Goal: Use online tool/utility: Utilize a website feature to perform a specific function

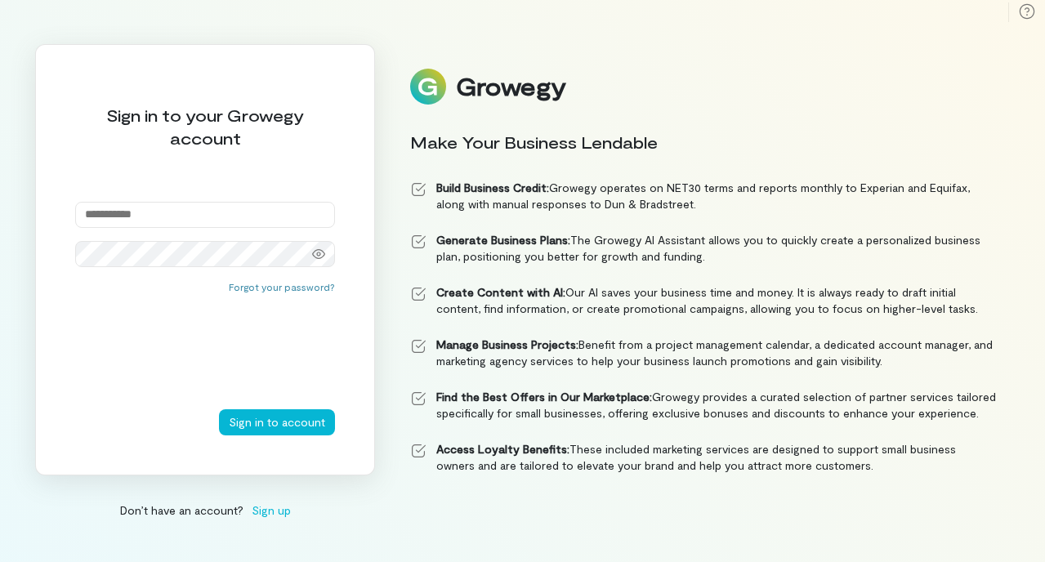
type input "**********"
click at [279, 422] on button "Sign in to account" at bounding box center [277, 422] width 116 height 26
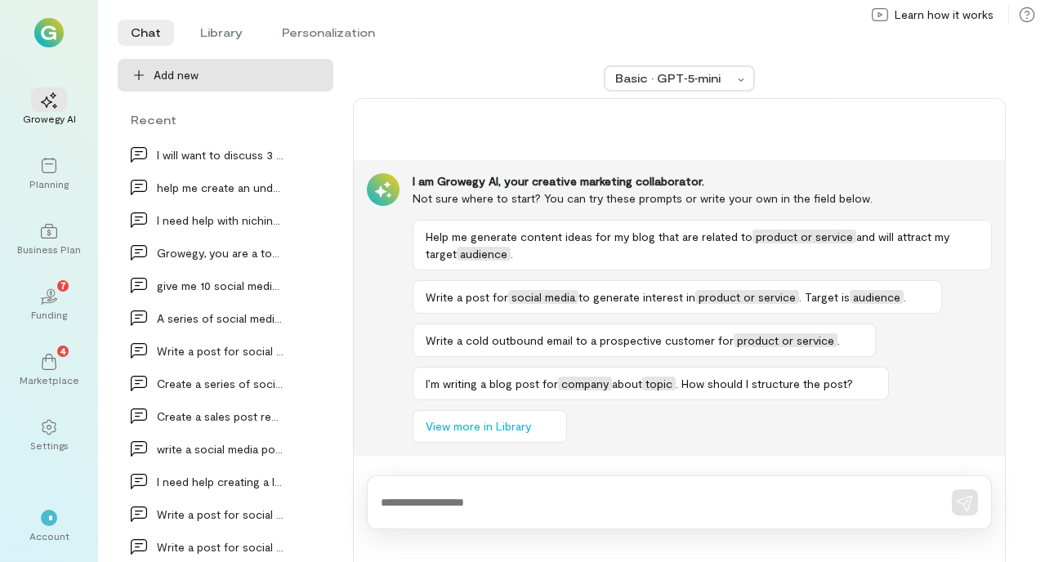
click at [271, 74] on span "Add new" at bounding box center [237, 75] width 167 height 16
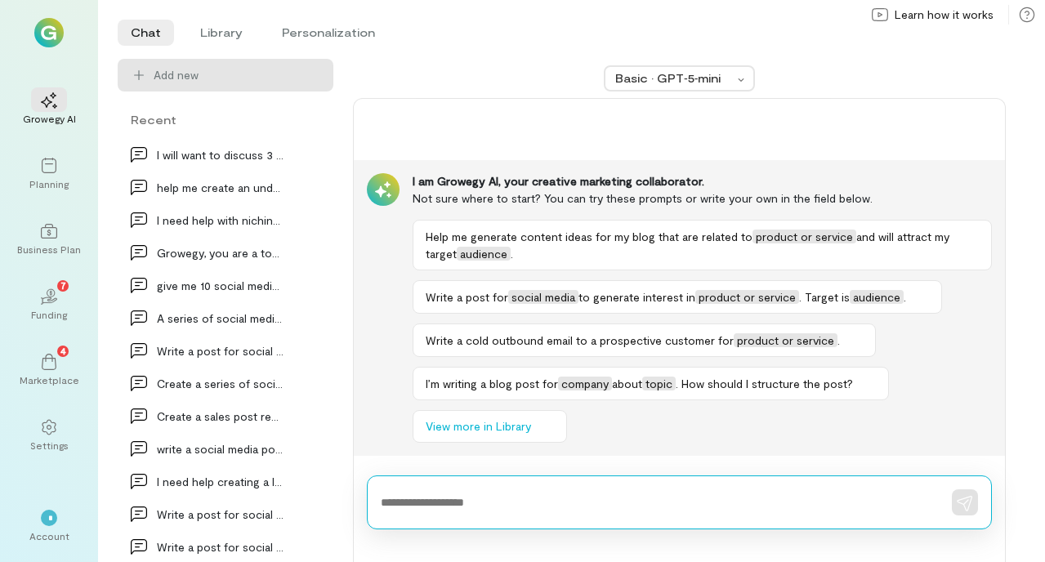
click at [459, 506] on textarea at bounding box center [657, 502] width 552 height 17
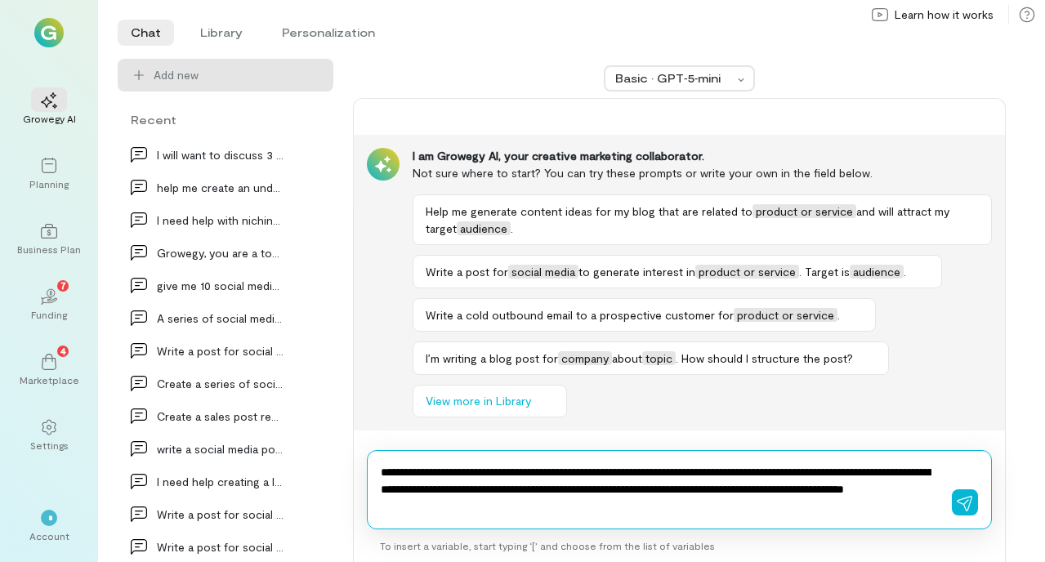
type textarea "**********"
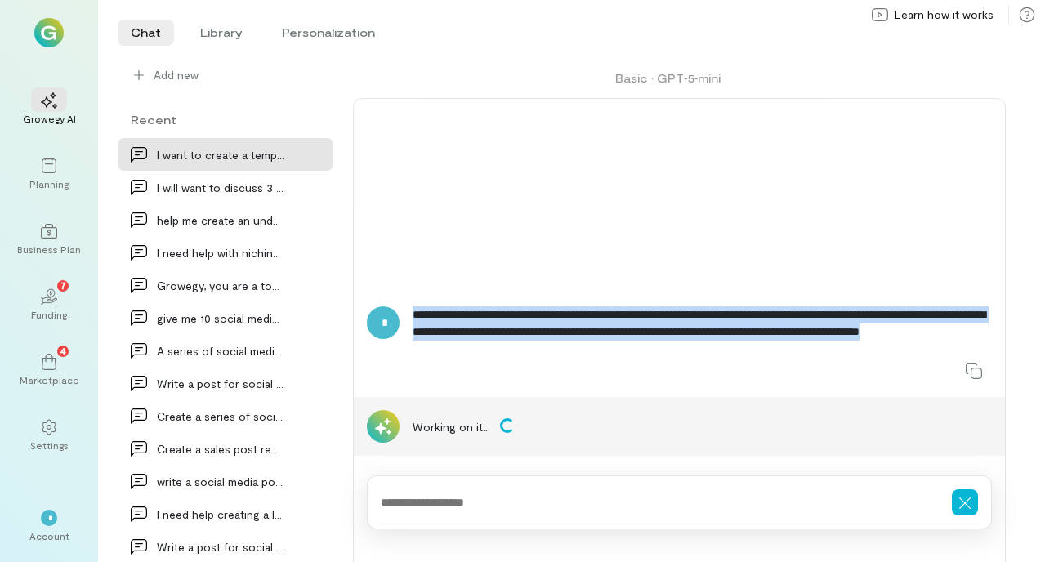
drag, startPoint x: 568, startPoint y: 346, endPoint x: 407, endPoint y: 314, distance: 164.1
click at [407, 314] on div "**********" at bounding box center [679, 345] width 625 height 78
copy div "**********"
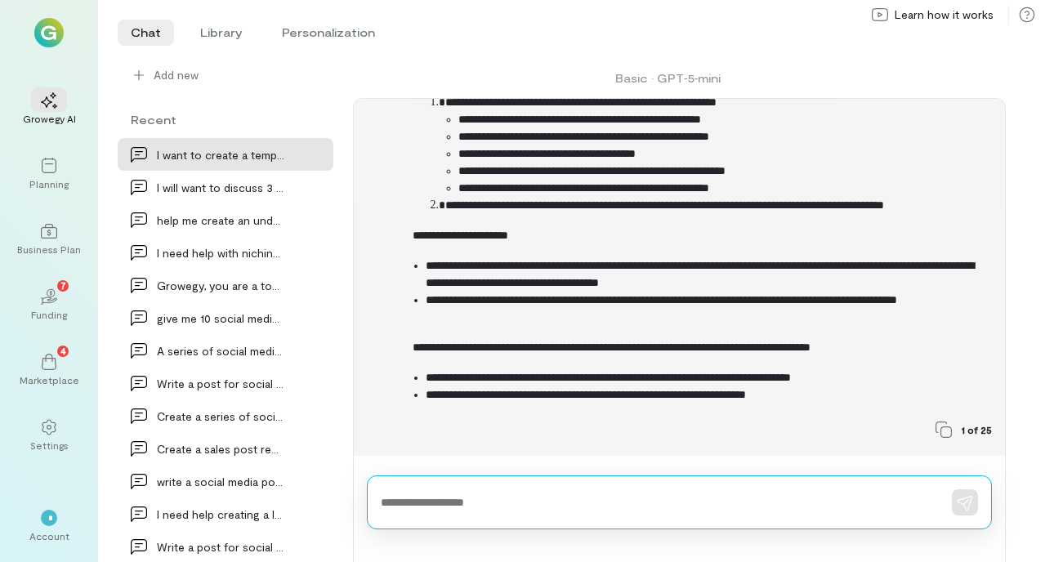
click at [466, 499] on textarea at bounding box center [657, 502] width 552 height 17
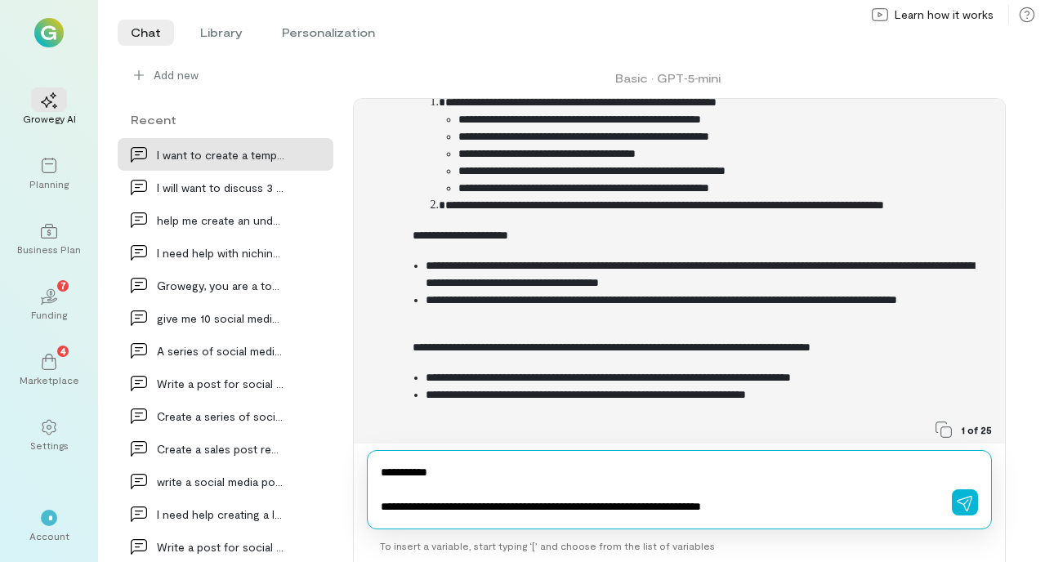
paste textarea "**********"
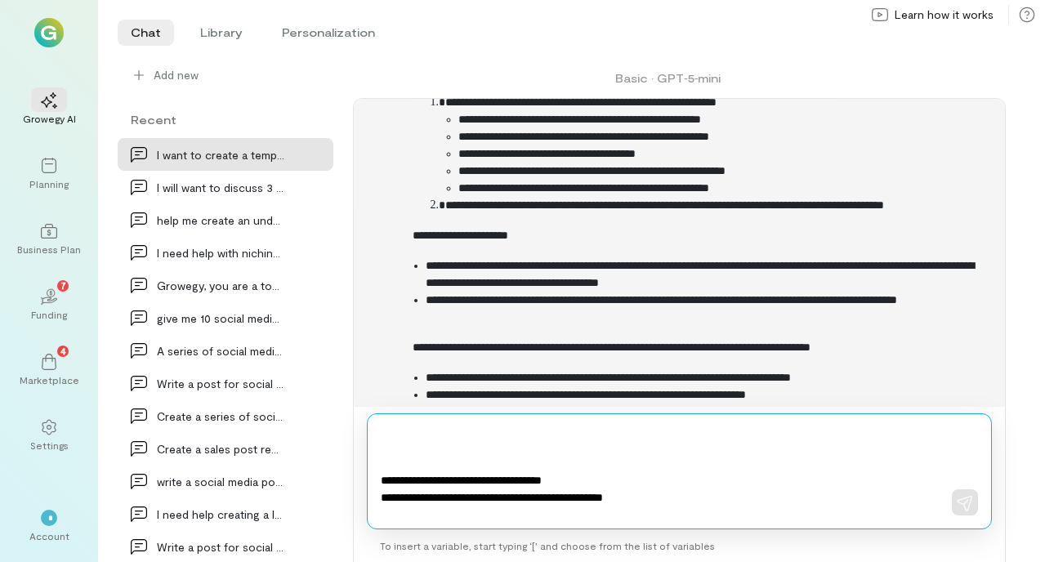
scroll to position [1165, 0]
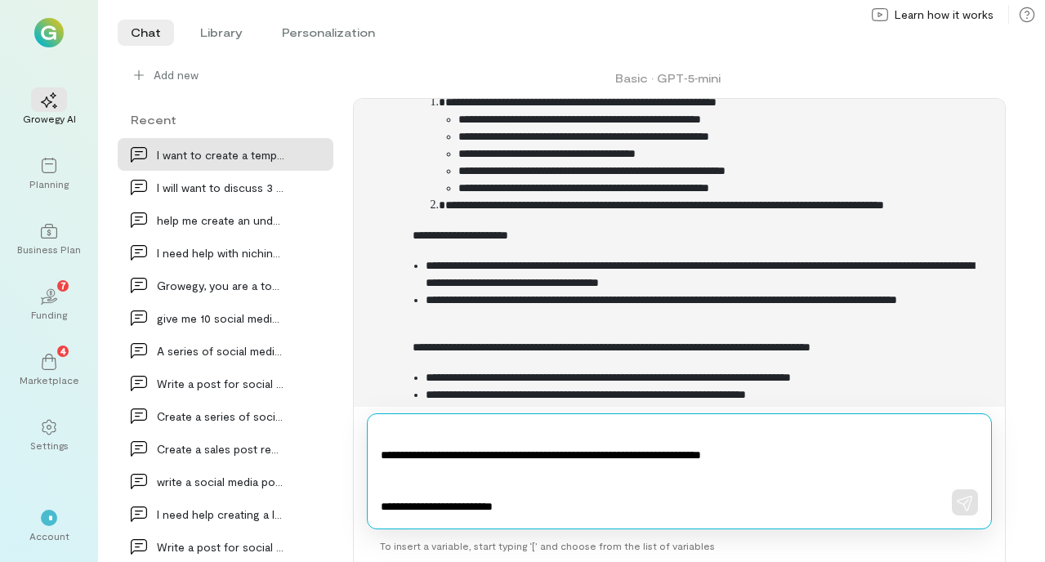
drag, startPoint x: 526, startPoint y: 504, endPoint x: 349, endPoint y: 494, distance: 177.7
click at [349, 494] on div "**********" at bounding box center [562, 310] width 888 height 503
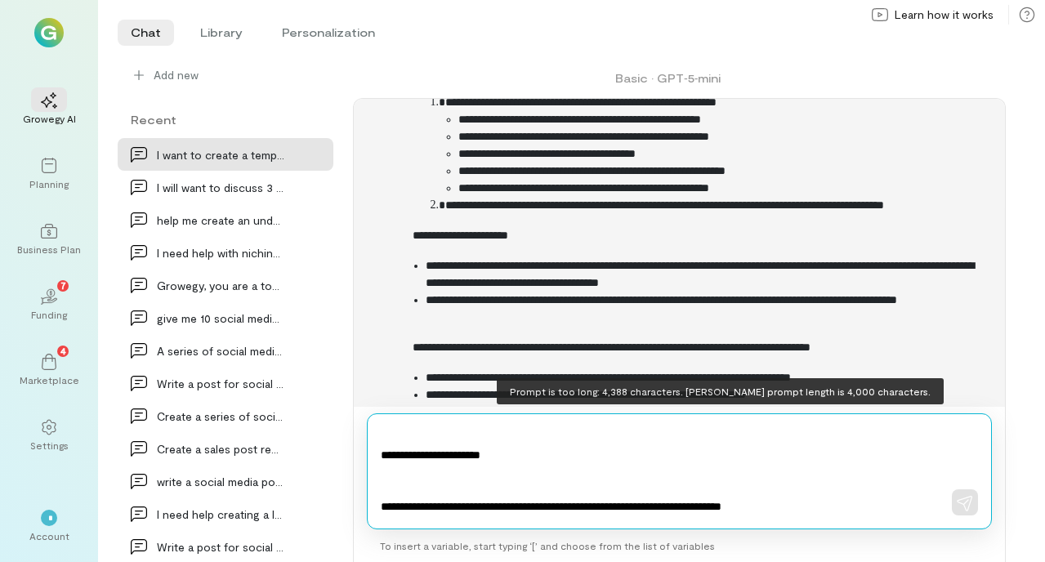
drag, startPoint x: 548, startPoint y: 463, endPoint x: 374, endPoint y: 459, distance: 173.3
click at [374, 459] on div at bounding box center [679, 472] width 625 height 116
click at [416, 441] on textarea at bounding box center [656, 471] width 551 height 88
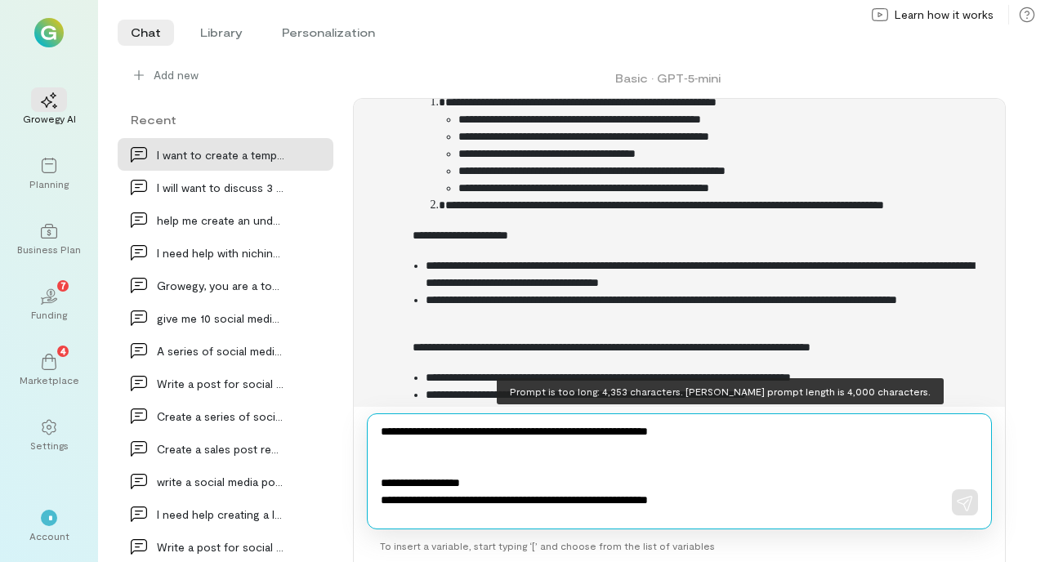
drag, startPoint x: 476, startPoint y: 511, endPoint x: 430, endPoint y: 486, distance: 52.6
click at [430, 486] on textarea at bounding box center [656, 471] width 551 height 88
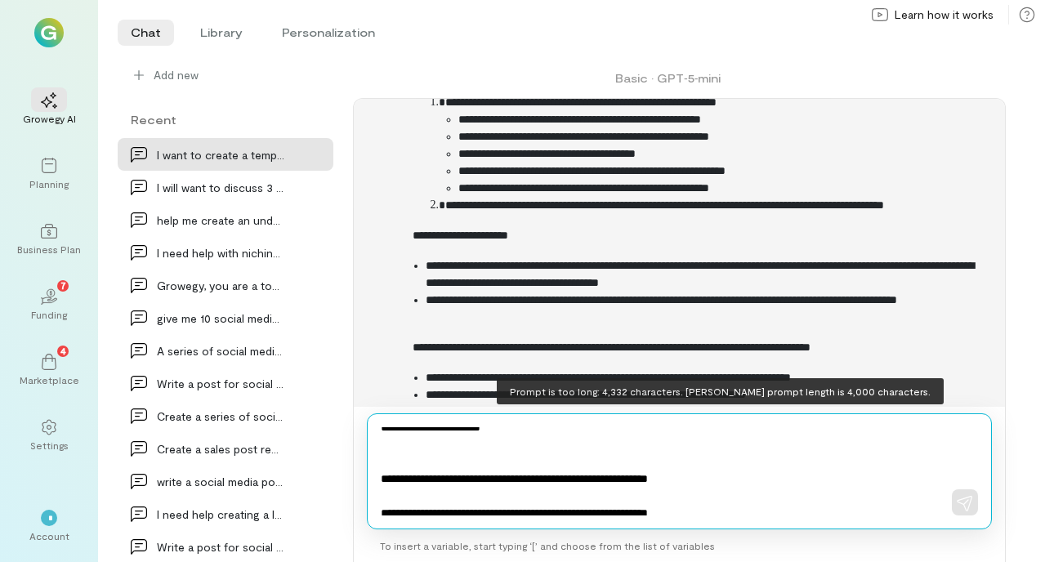
drag, startPoint x: 539, startPoint y: 463, endPoint x: 446, endPoint y: 431, distance: 98.7
click at [446, 431] on textarea at bounding box center [656, 471] width 551 height 88
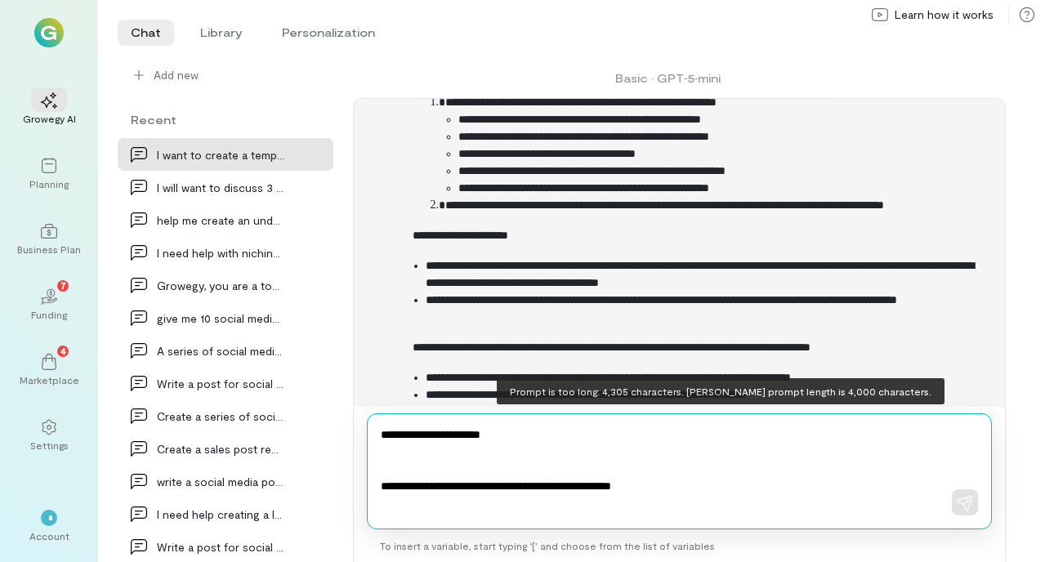
drag, startPoint x: 530, startPoint y: 491, endPoint x: 513, endPoint y: 462, distance: 34.1
click at [517, 462] on textarea at bounding box center [656, 471] width 551 height 88
click at [508, 460] on textarea at bounding box center [656, 471] width 551 height 88
drag, startPoint x: 527, startPoint y: 489, endPoint x: 481, endPoint y: 437, distance: 69.4
click at [481, 437] on textarea at bounding box center [656, 471] width 551 height 88
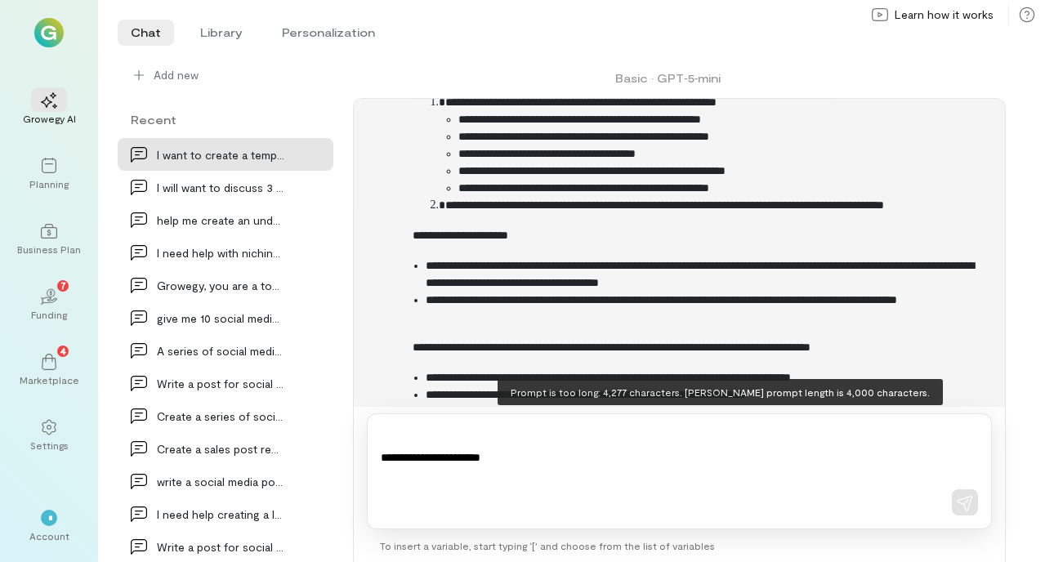
drag, startPoint x: 546, startPoint y: 517, endPoint x: 538, endPoint y: 487, distance: 30.5
click at [538, 487] on div at bounding box center [679, 472] width 625 height 116
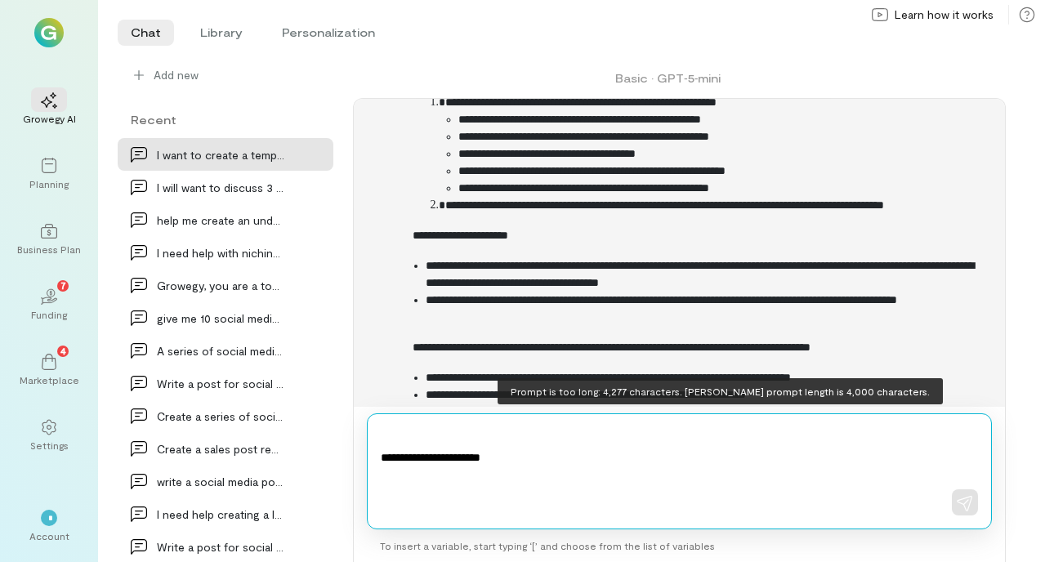
drag, startPoint x: 530, startPoint y: 505, endPoint x: 469, endPoint y: 465, distance: 73.2
click at [469, 465] on textarea at bounding box center [656, 471] width 551 height 88
drag, startPoint x: 552, startPoint y: 464, endPoint x: 499, endPoint y: 436, distance: 60.0
click at [499, 436] on textarea at bounding box center [656, 471] width 551 height 88
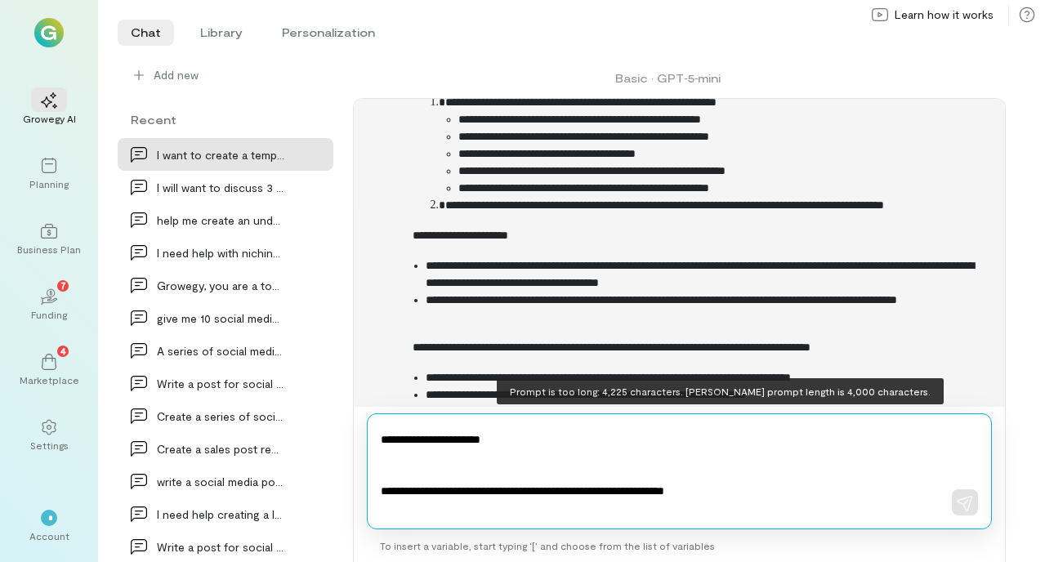
drag, startPoint x: 541, startPoint y: 446, endPoint x: 503, endPoint y: 423, distance: 45.1
click at [503, 423] on div at bounding box center [679, 472] width 625 height 116
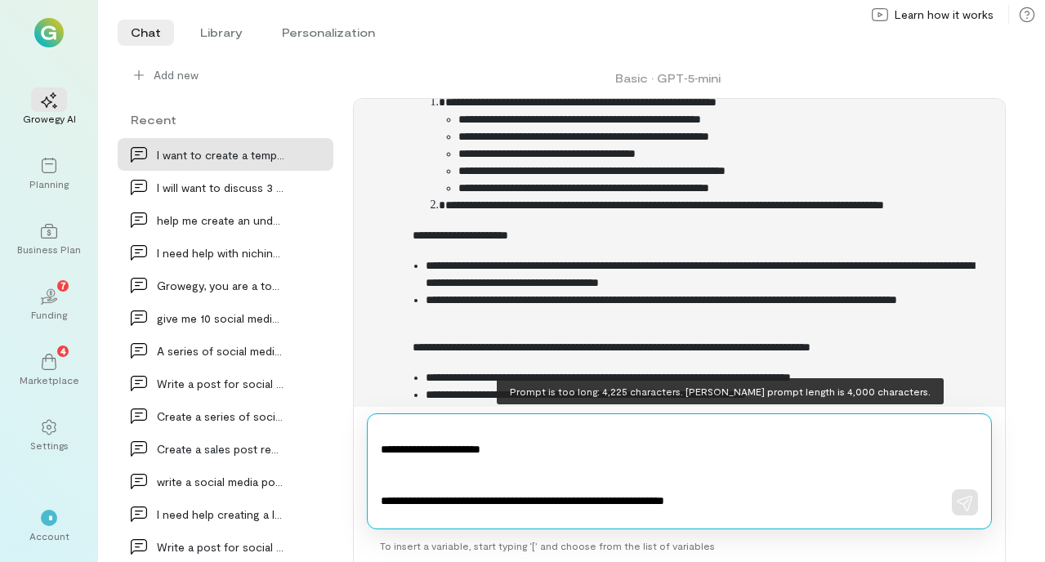
click at [542, 450] on textarea at bounding box center [656, 471] width 551 height 88
drag, startPoint x: 553, startPoint y: 491, endPoint x: 515, endPoint y: 459, distance: 49.9
click at [515, 459] on textarea at bounding box center [656, 471] width 551 height 88
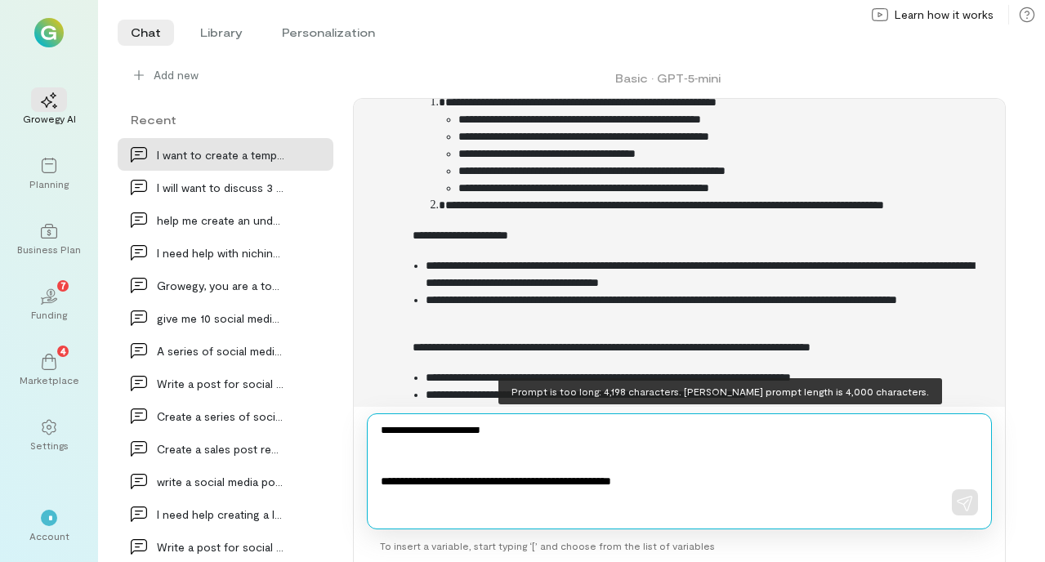
drag, startPoint x: 524, startPoint y: 472, endPoint x: 439, endPoint y: 445, distance: 89.2
click at [439, 445] on textarea at bounding box center [656, 471] width 551 height 88
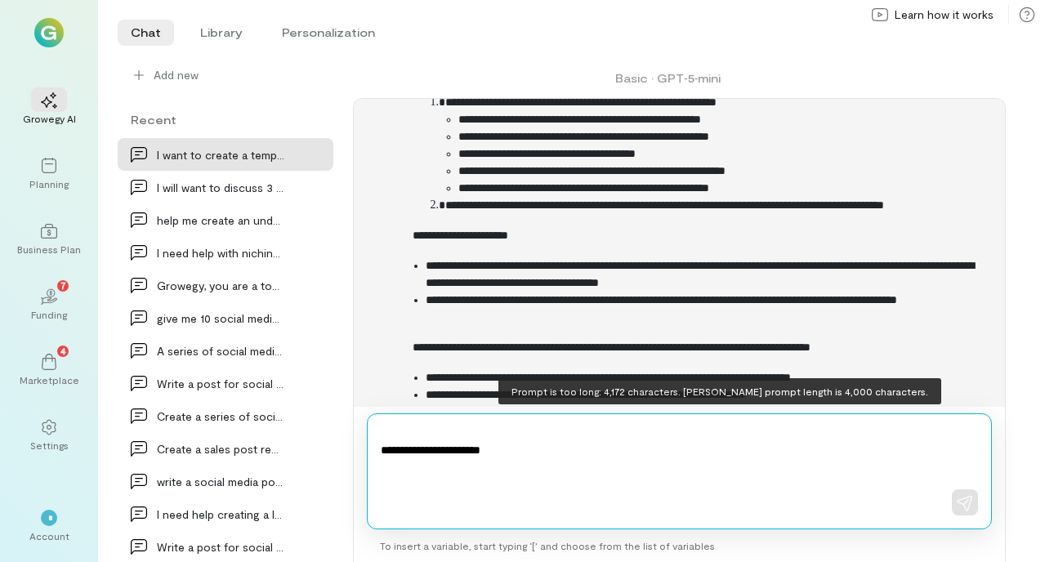
drag, startPoint x: 548, startPoint y: 482, endPoint x: 381, endPoint y: 459, distance: 168.3
click at [381, 459] on textarea at bounding box center [656, 471] width 551 height 88
drag, startPoint x: 525, startPoint y: 504, endPoint x: 377, endPoint y: 481, distance: 149.7
click at [377, 481] on div at bounding box center [679, 472] width 625 height 116
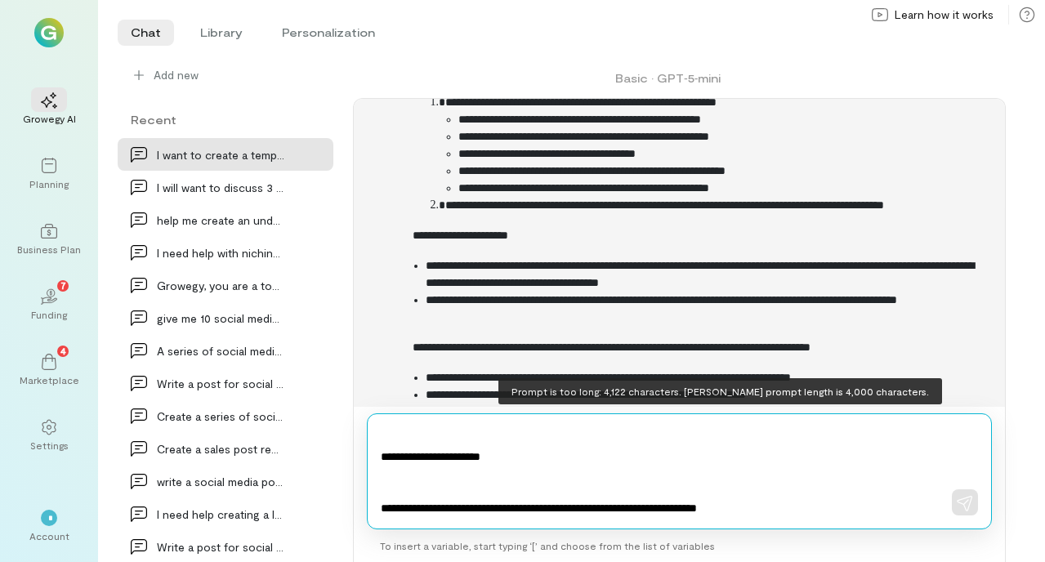
drag, startPoint x: 523, startPoint y: 495, endPoint x: 395, endPoint y: 463, distance: 132.4
click at [395, 463] on textarea at bounding box center [656, 471] width 551 height 88
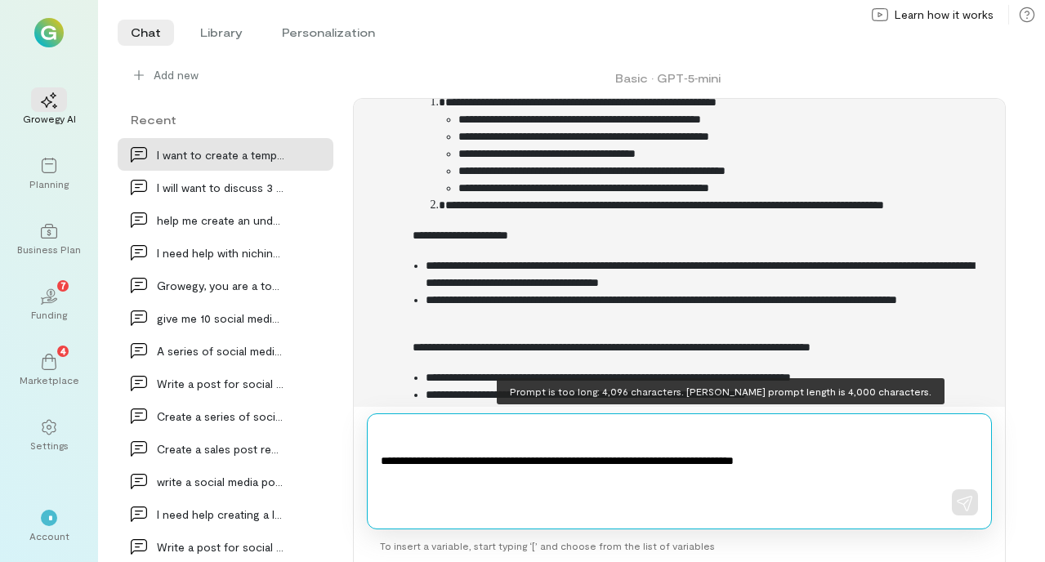
drag, startPoint x: 527, startPoint y: 447, endPoint x: 379, endPoint y: 431, distance: 148.8
click at [381, 431] on div at bounding box center [657, 471] width 552 height 88
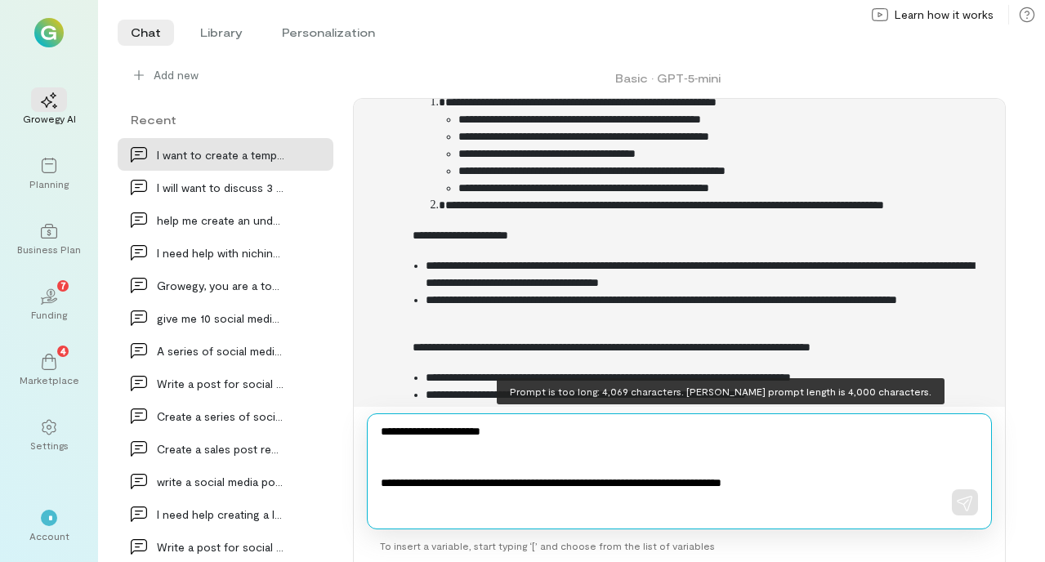
drag, startPoint x: 413, startPoint y: 474, endPoint x: 385, endPoint y: 423, distance: 57.8
click at [385, 423] on div at bounding box center [679, 472] width 625 height 116
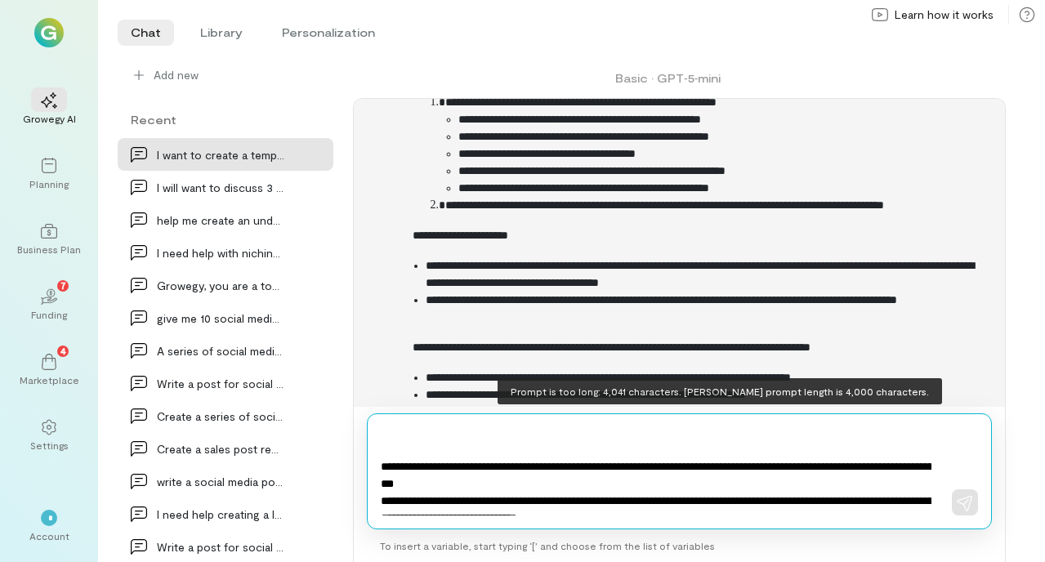
drag, startPoint x: 517, startPoint y: 468, endPoint x: 512, endPoint y: 456, distance: 12.9
click at [512, 456] on textarea at bounding box center [656, 471] width 551 height 88
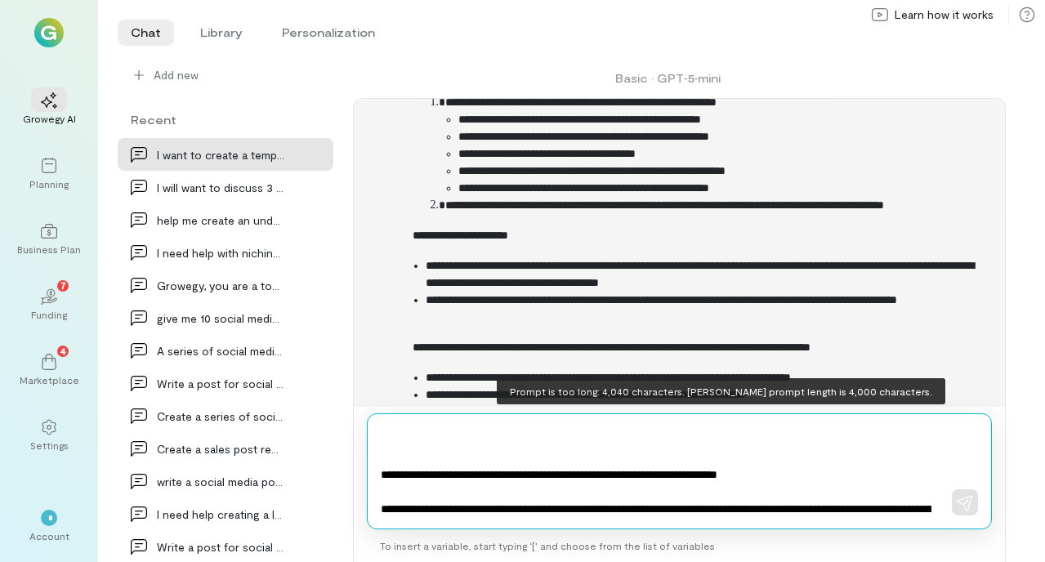
drag, startPoint x: 445, startPoint y: 467, endPoint x: 439, endPoint y: 459, distance: 10.0
click at [439, 459] on textarea at bounding box center [656, 471] width 551 height 88
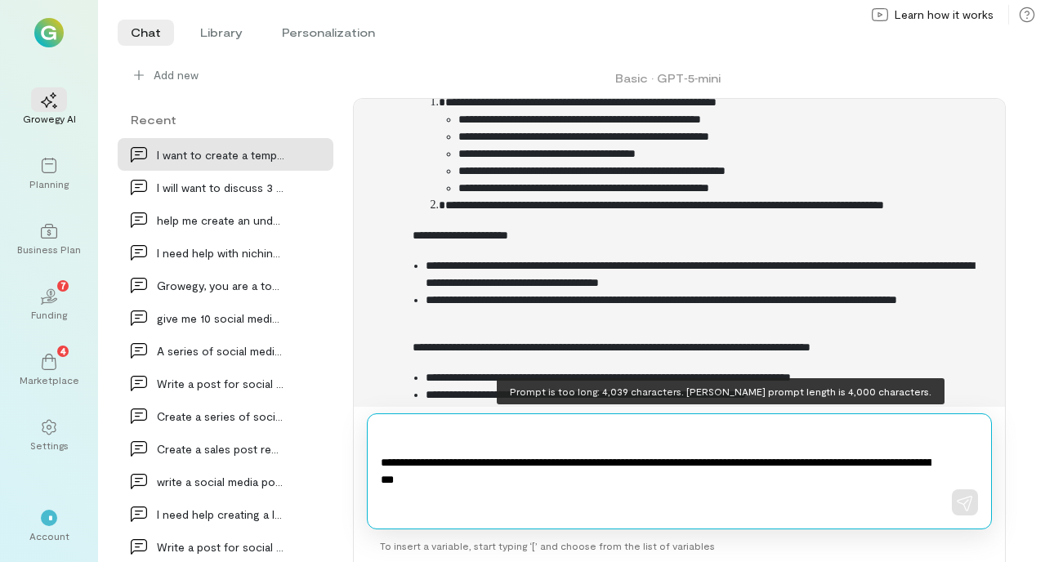
click at [448, 452] on textarea at bounding box center [656, 471] width 551 height 88
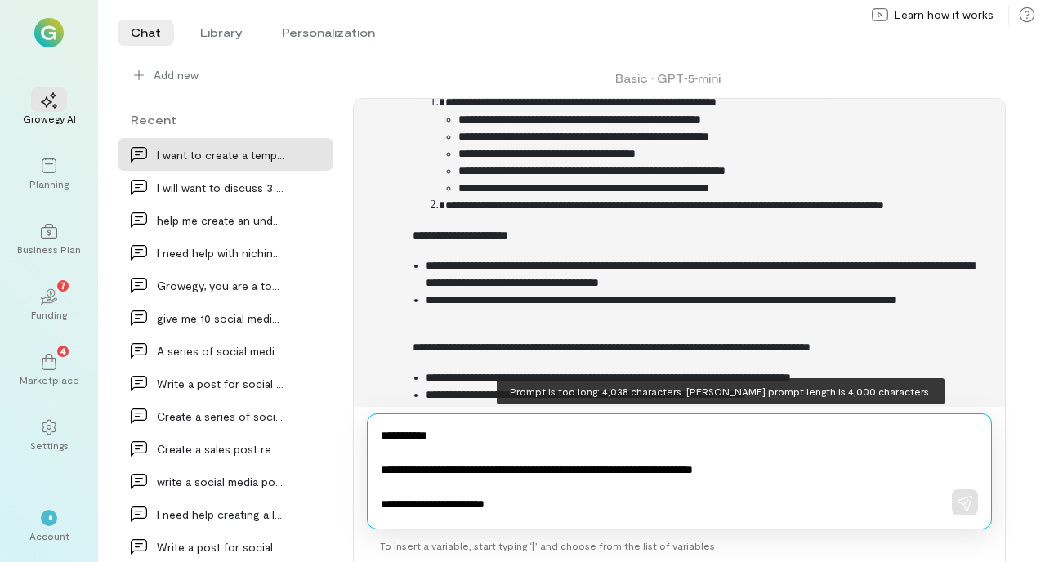
drag, startPoint x: 460, startPoint y: 447, endPoint x: 423, endPoint y: 419, distance: 46.8
click at [423, 419] on div "Okay cool! This is the entire thing, what it is, each section and the questions…" at bounding box center [679, 472] width 625 height 116
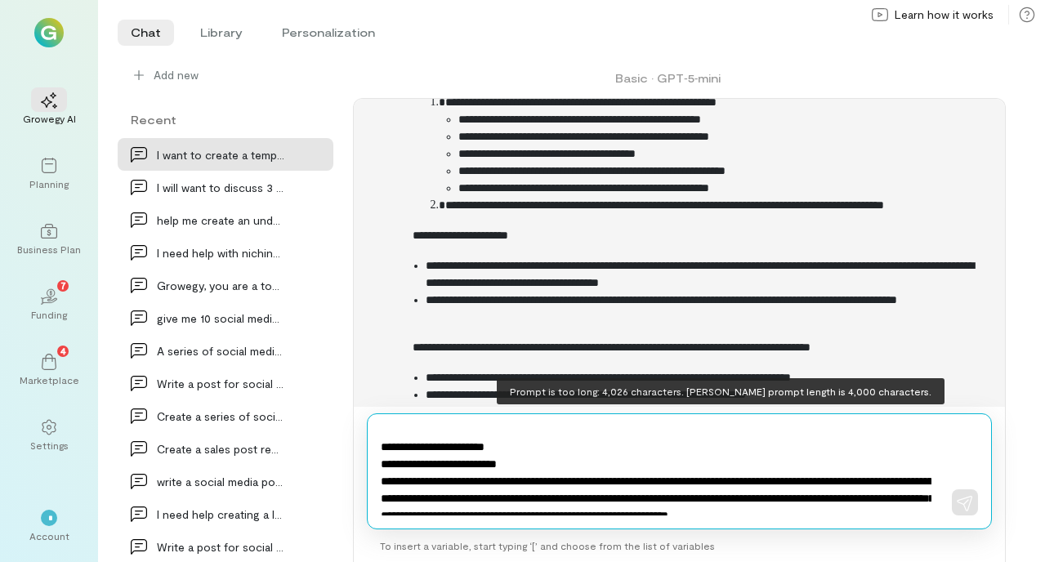
drag, startPoint x: 534, startPoint y: 463, endPoint x: 383, endPoint y: 461, distance: 150.4
click at [383, 461] on textarea at bounding box center [656, 471] width 551 height 88
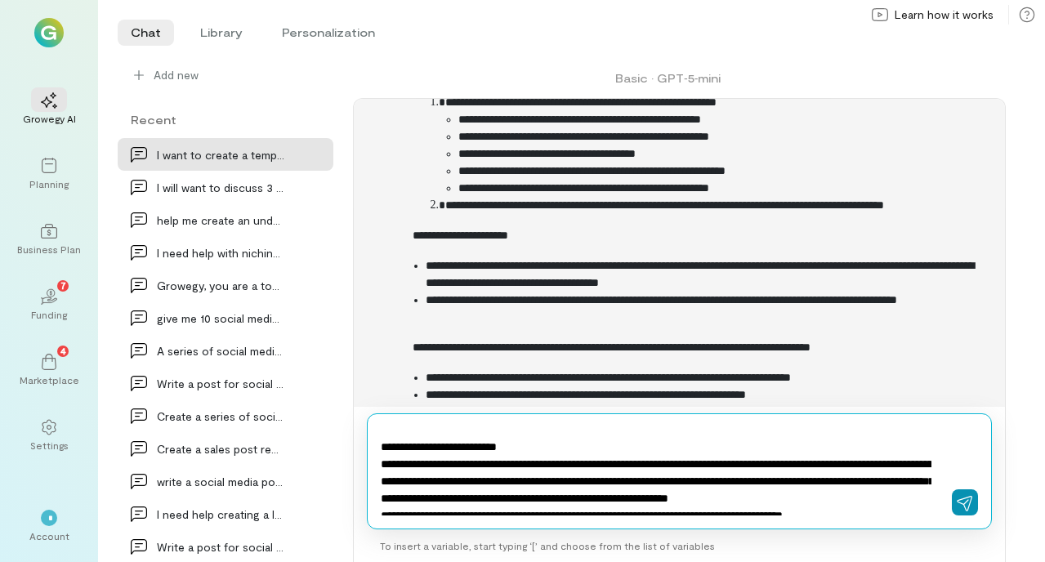
type textarea "**********"
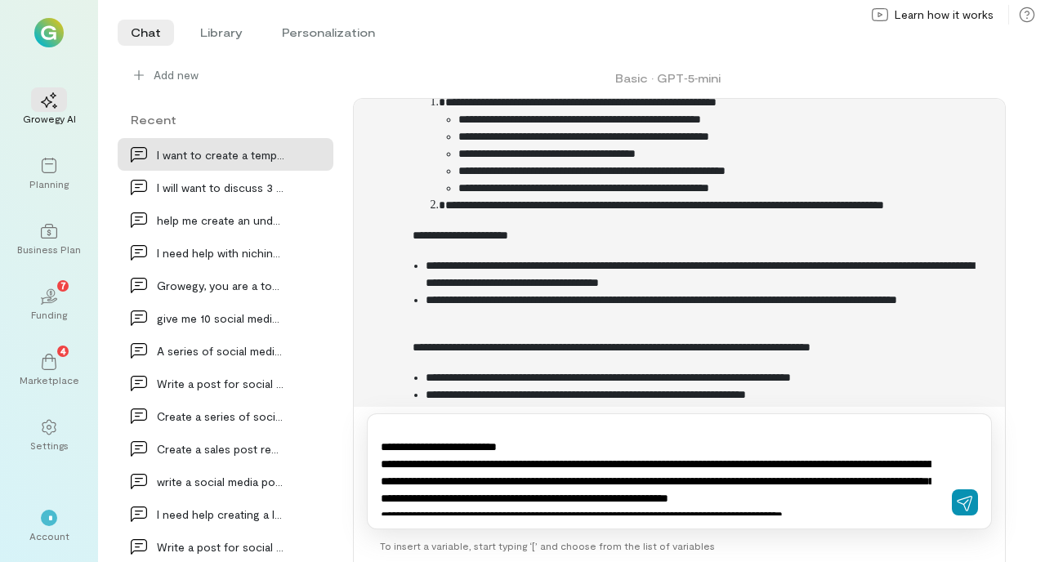
click at [966, 503] on icon "button" at bounding box center [965, 503] width 16 height 16
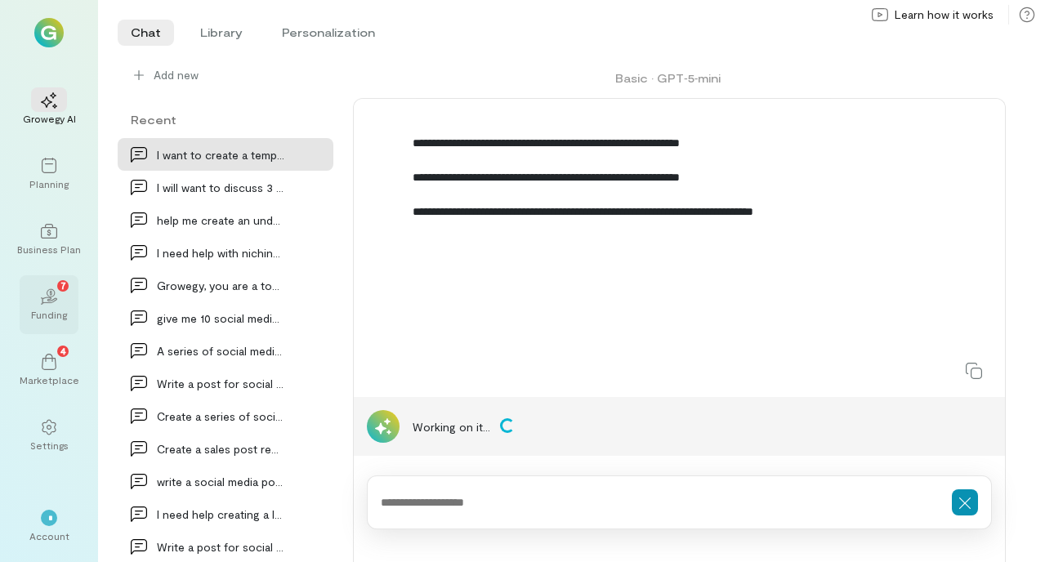
click at [62, 311] on div "Funding" at bounding box center [49, 314] width 36 height 13
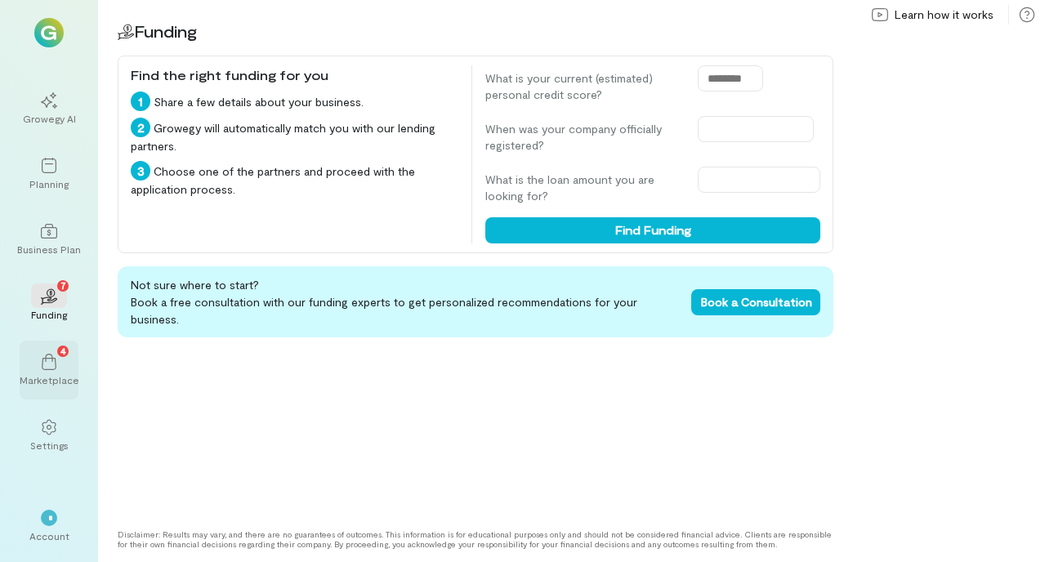
click at [56, 363] on icon at bounding box center [49, 362] width 16 height 16
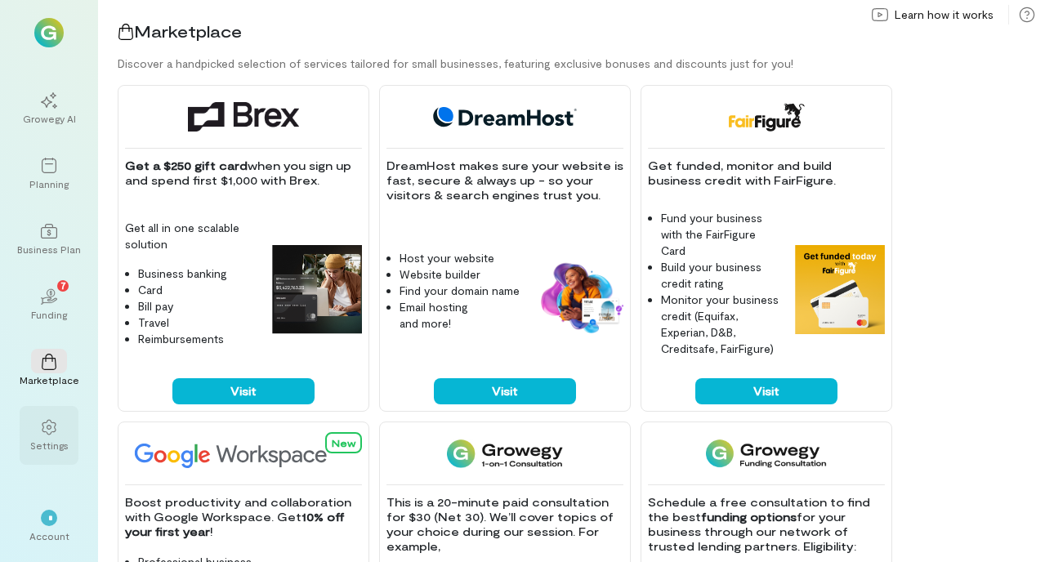
click at [49, 440] on div "Settings" at bounding box center [49, 445] width 38 height 13
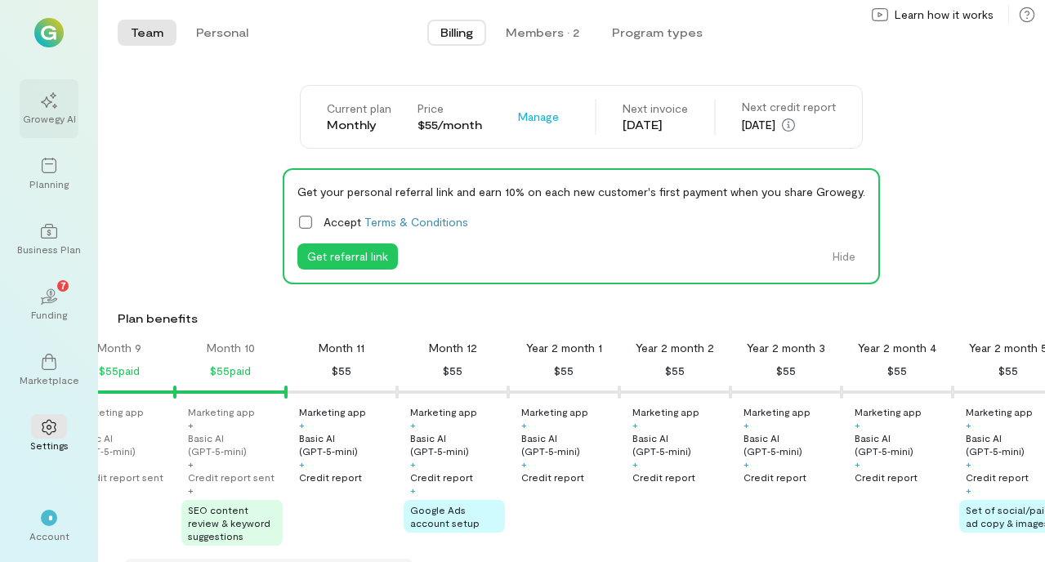
click at [48, 109] on div at bounding box center [49, 99] width 36 height 25
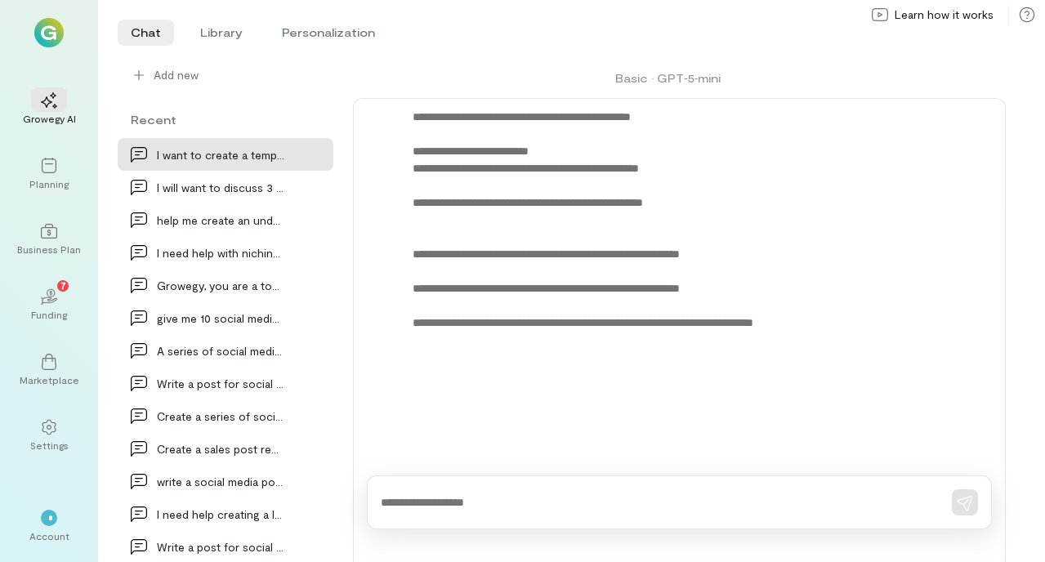
scroll to position [3597, 0]
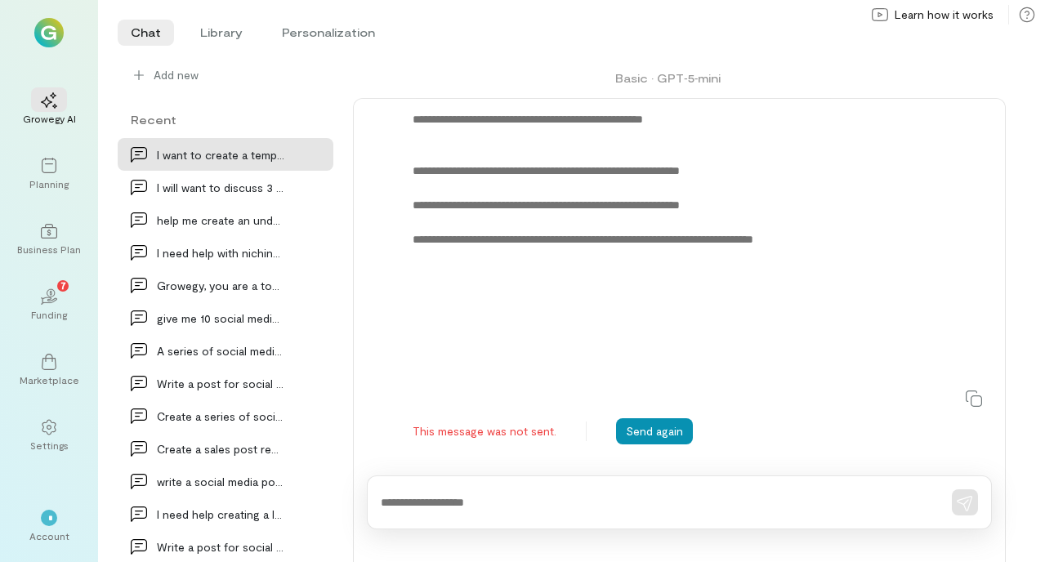
click at [638, 433] on button "Send again" at bounding box center [654, 431] width 77 height 26
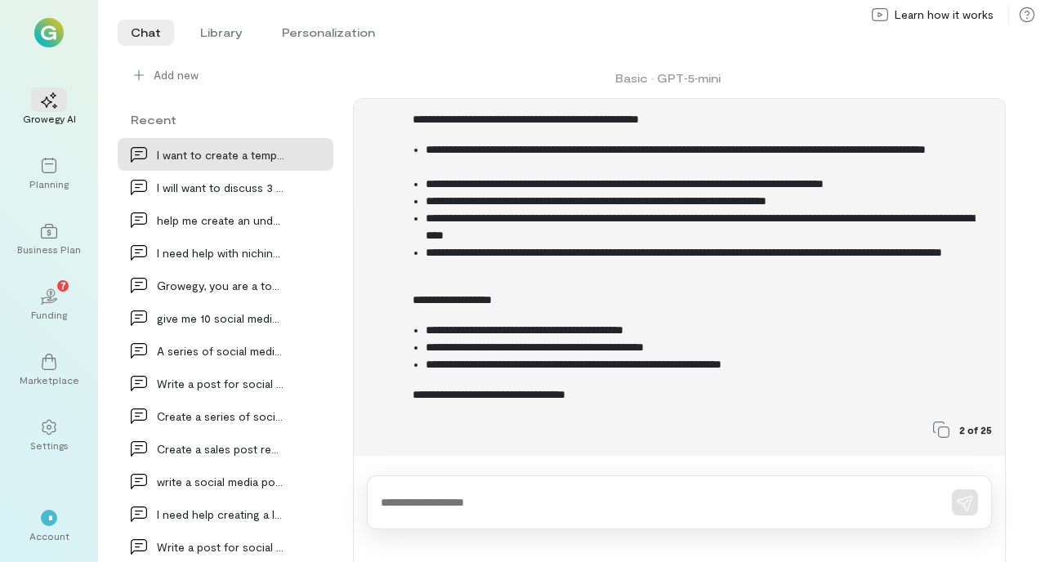
scroll to position [5976, 0]
click at [544, 490] on div at bounding box center [679, 503] width 625 height 54
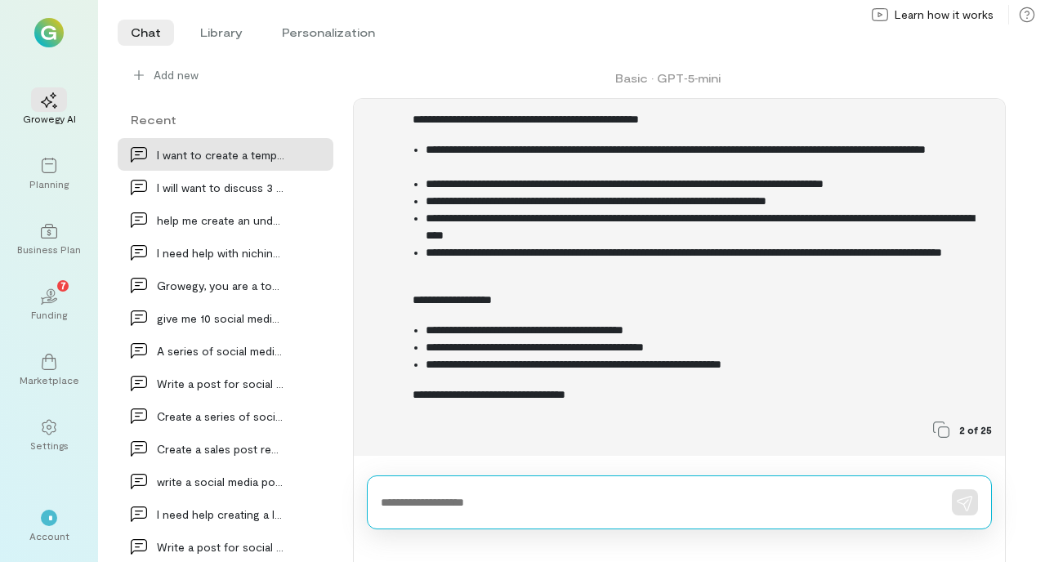
click at [481, 501] on textarea at bounding box center [657, 502] width 552 height 17
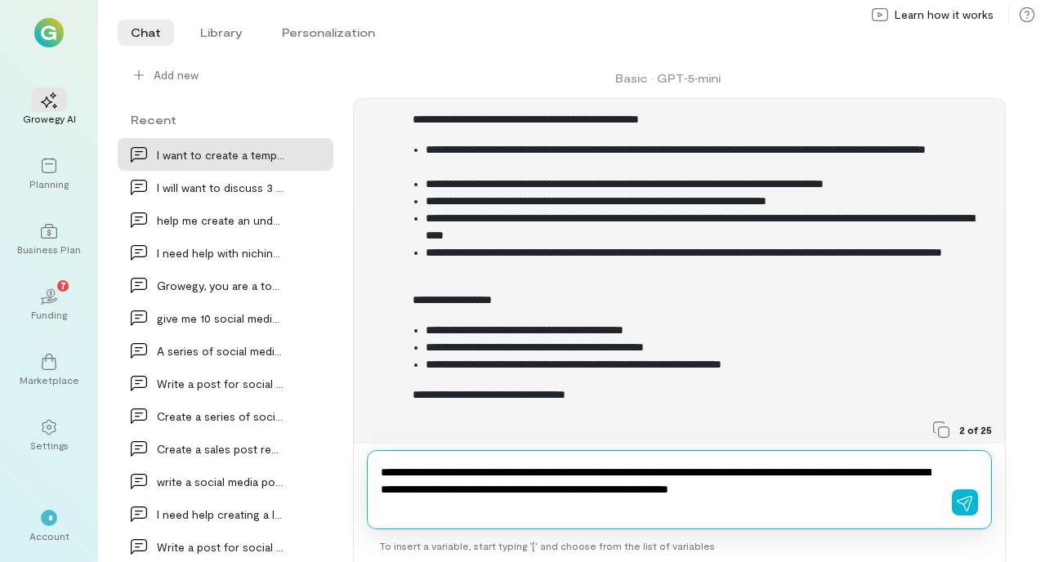
type textarea "**********"
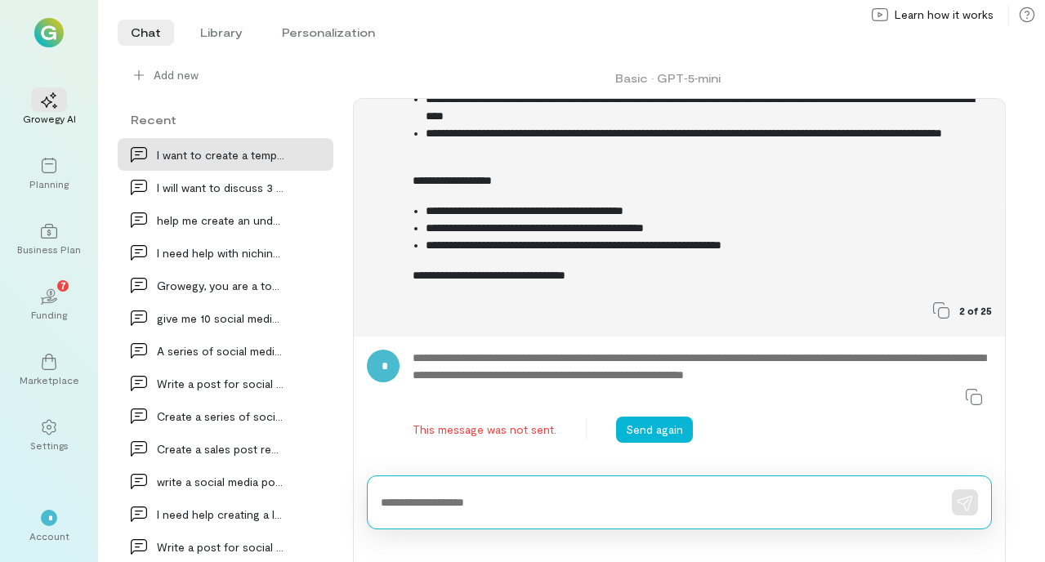
scroll to position [6096, 0]
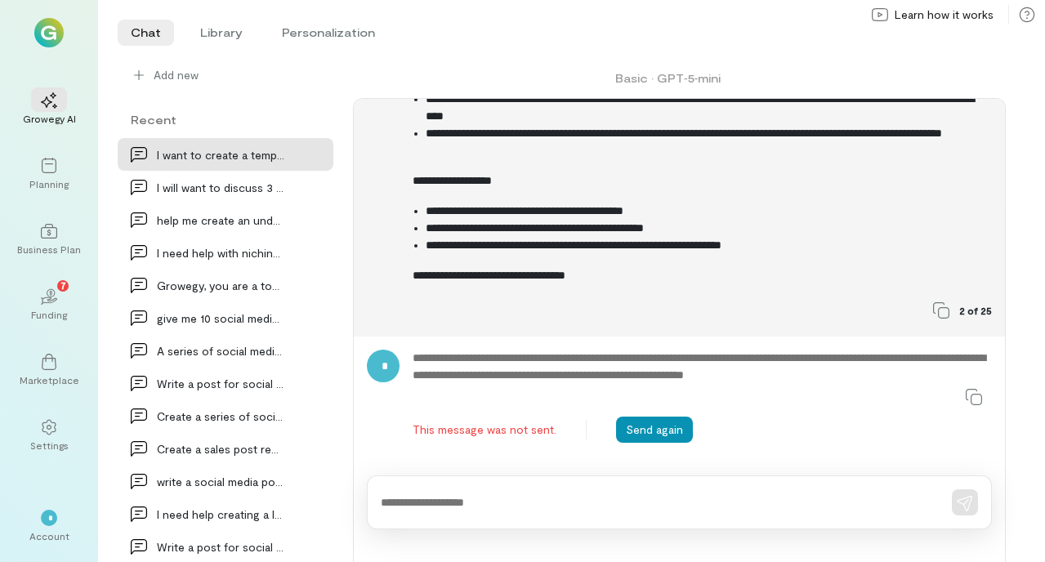
click at [649, 423] on button "Send again" at bounding box center [654, 430] width 77 height 26
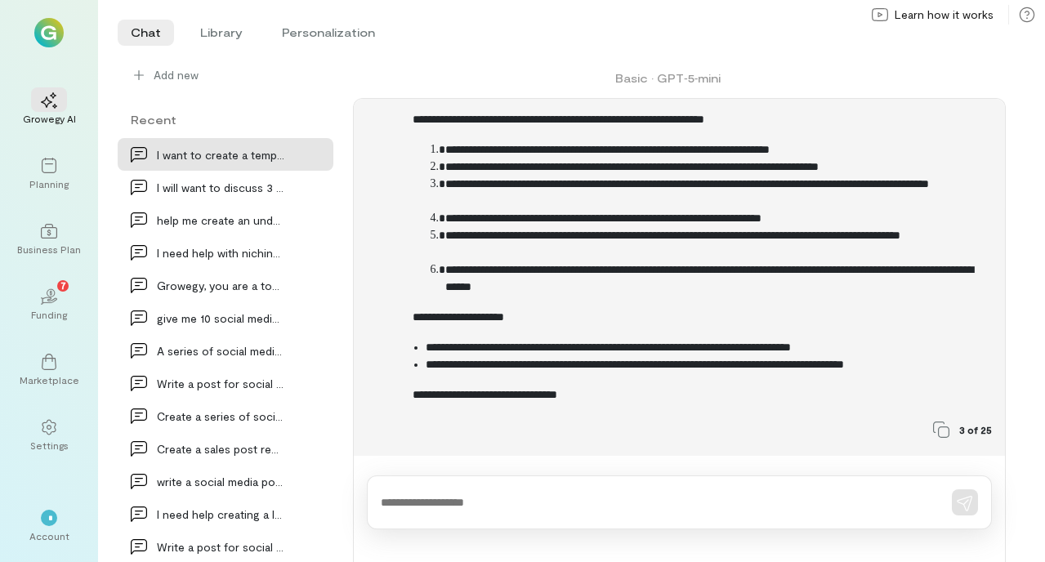
scroll to position [0, 0]
